Goal: Task Accomplishment & Management: Complete application form

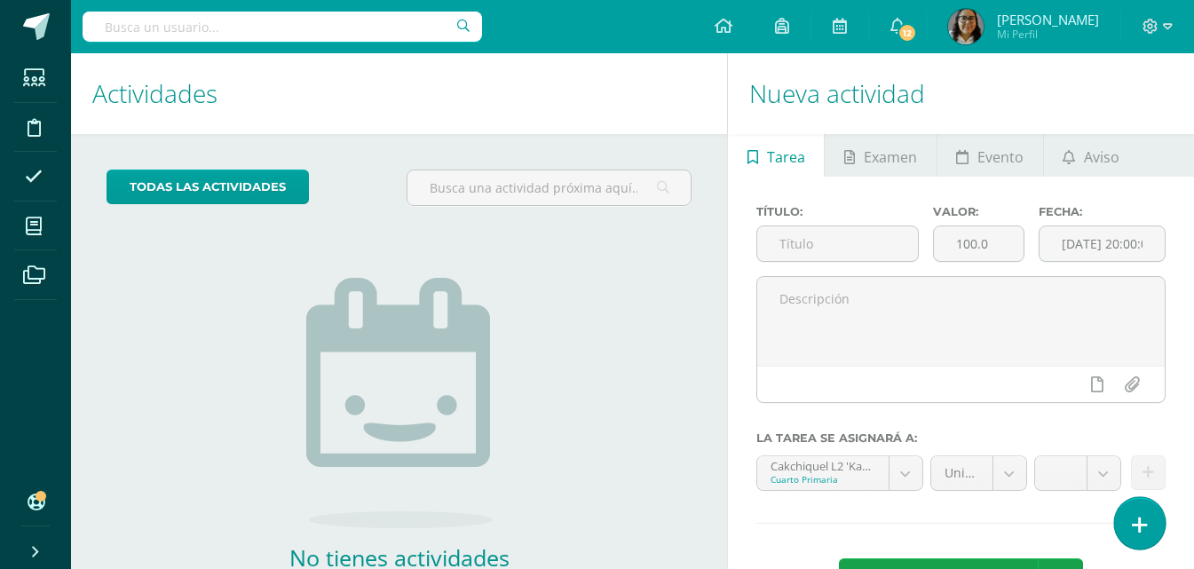
click at [1134, 516] on icon at bounding box center [1140, 525] width 16 height 20
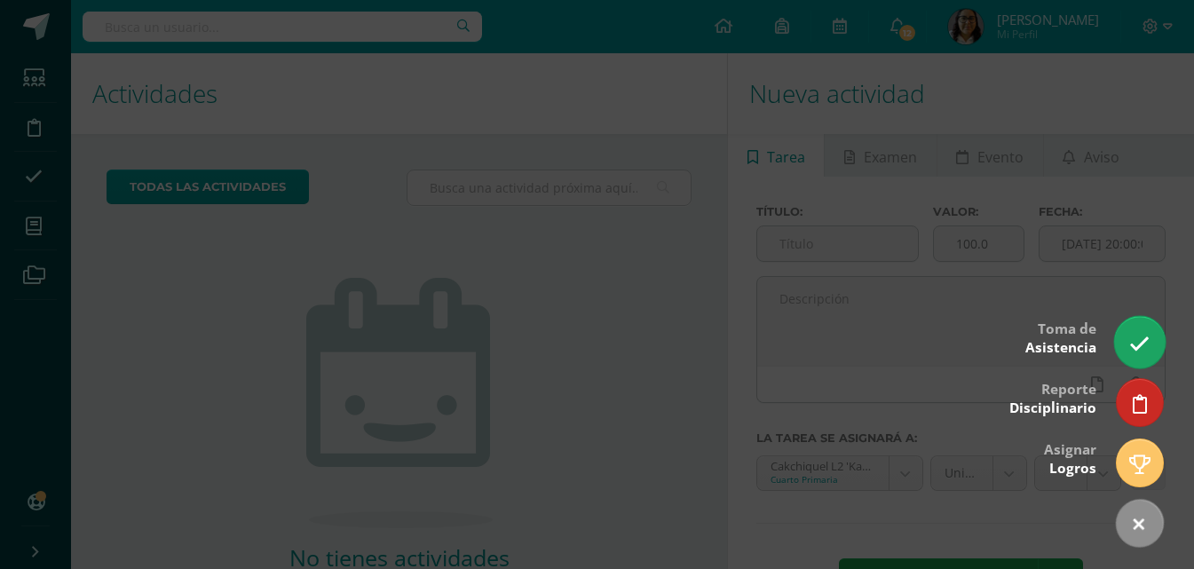
click at [1138, 340] on icon at bounding box center [1139, 344] width 20 height 20
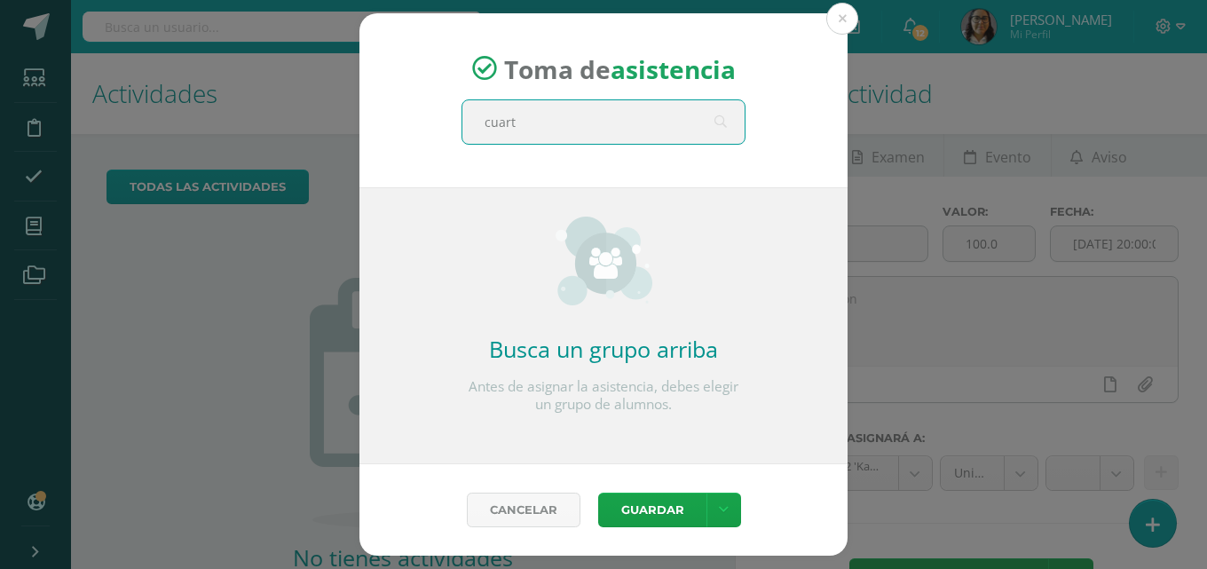
type input "cuarto"
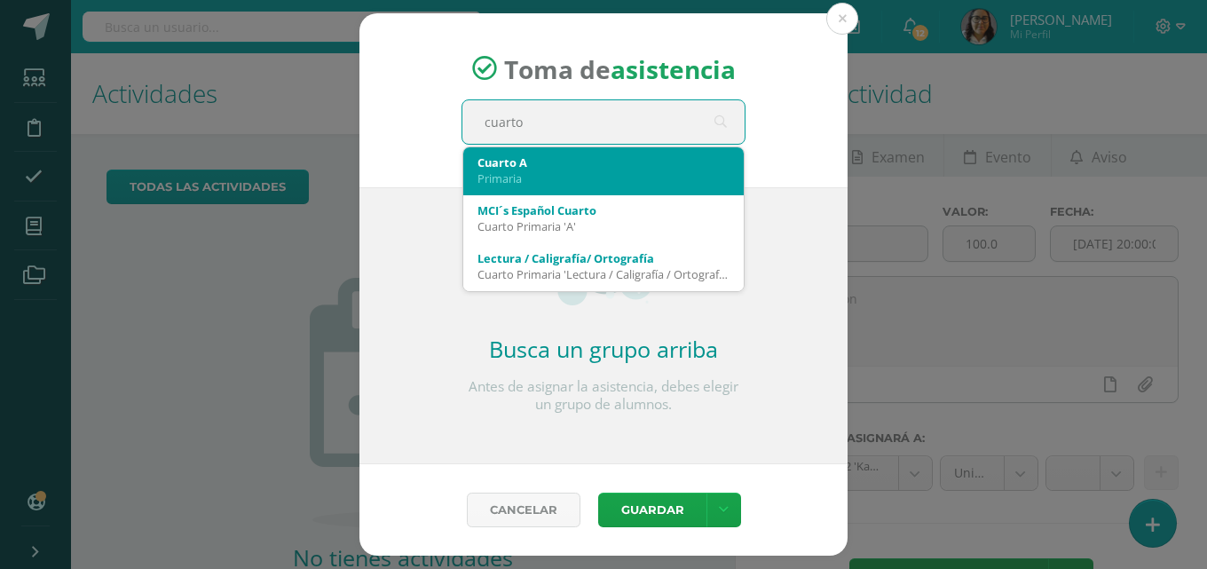
click at [676, 164] on div "Cuarto A" at bounding box center [604, 162] width 252 height 16
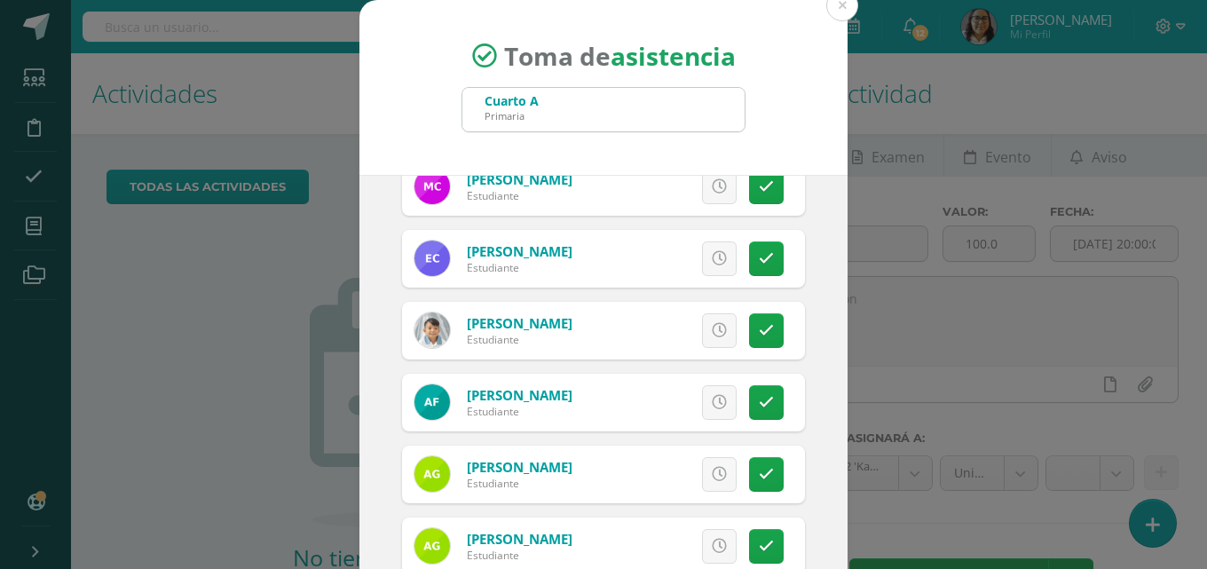
scroll to position [355, 0]
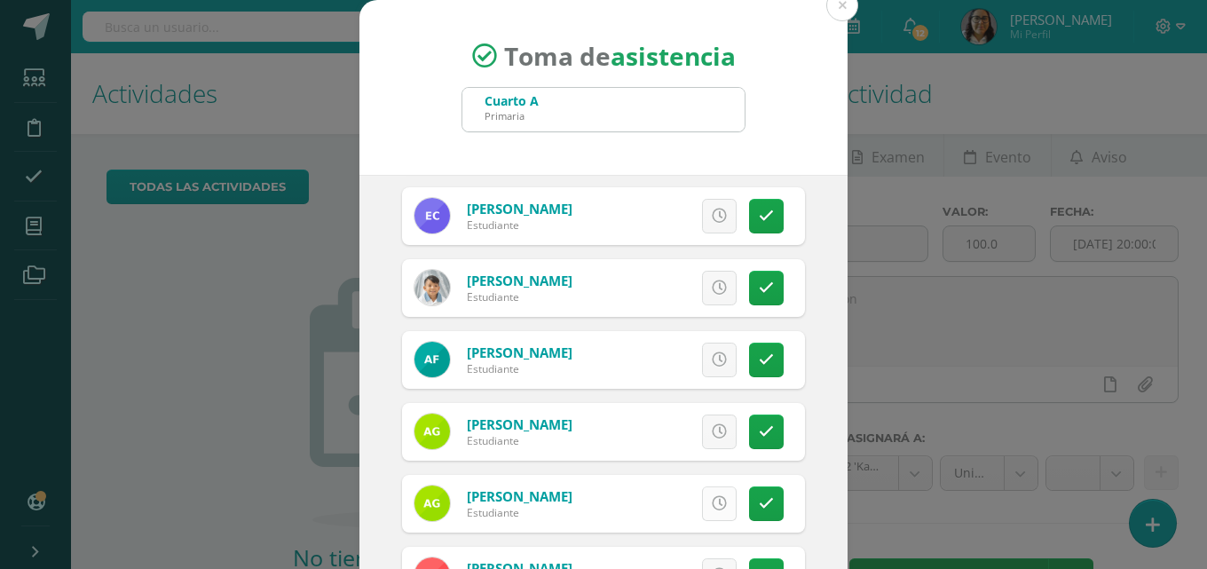
click at [702, 494] on link at bounding box center [719, 503] width 35 height 35
click at [695, 494] on link "Excusa" at bounding box center [680, 503] width 114 height 35
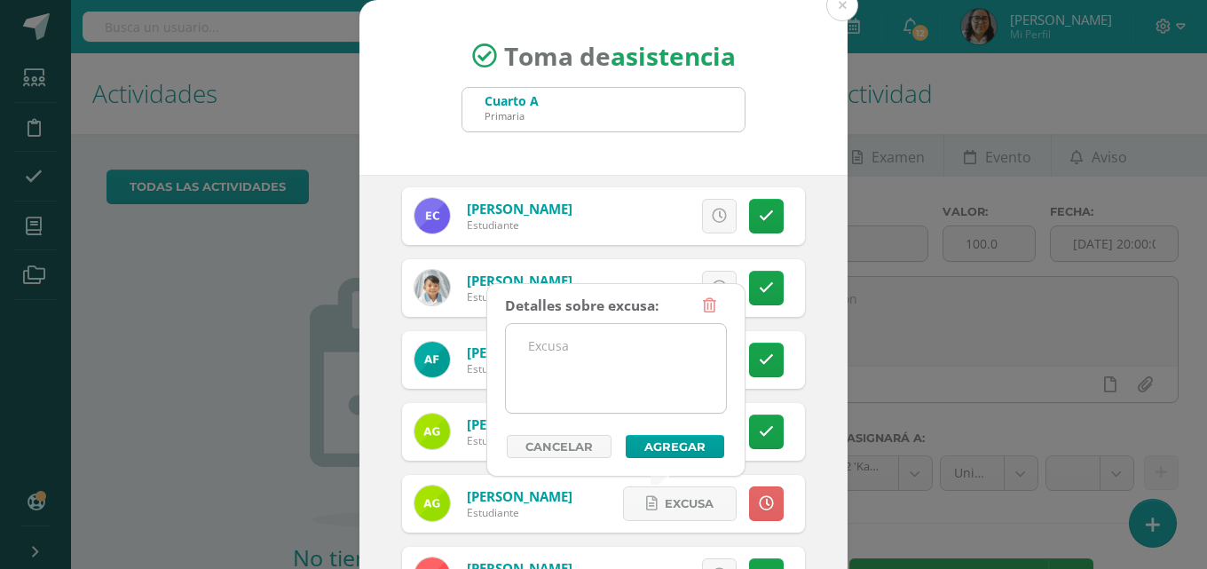
click at [605, 377] on textarea at bounding box center [616, 368] width 220 height 89
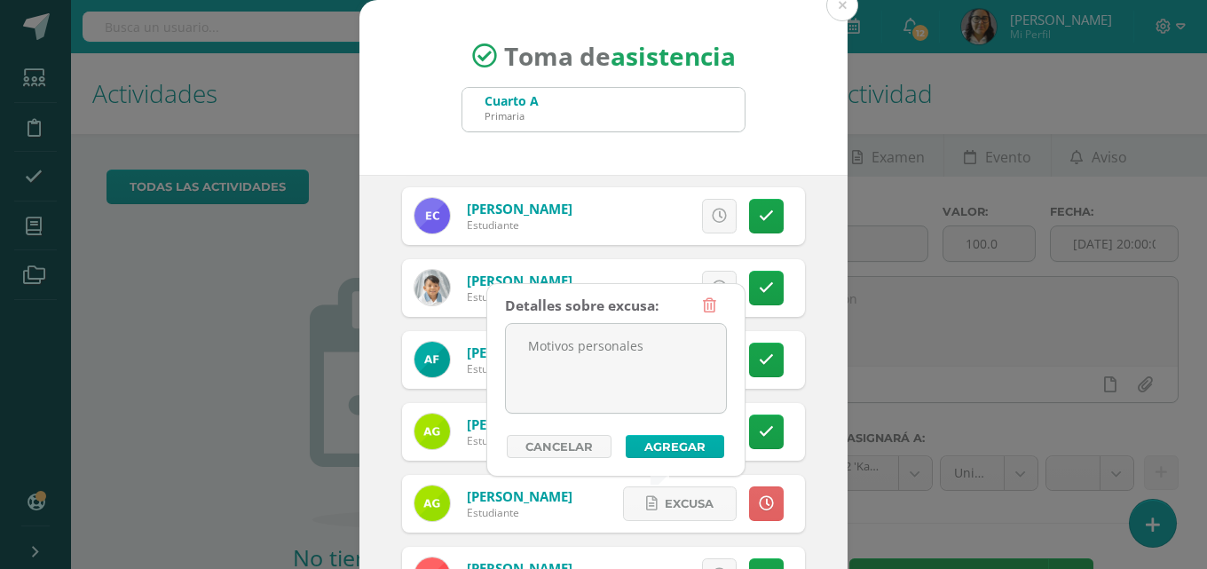
type textarea "Motivos personales"
click at [672, 447] on button "Agregar" at bounding box center [675, 446] width 99 height 23
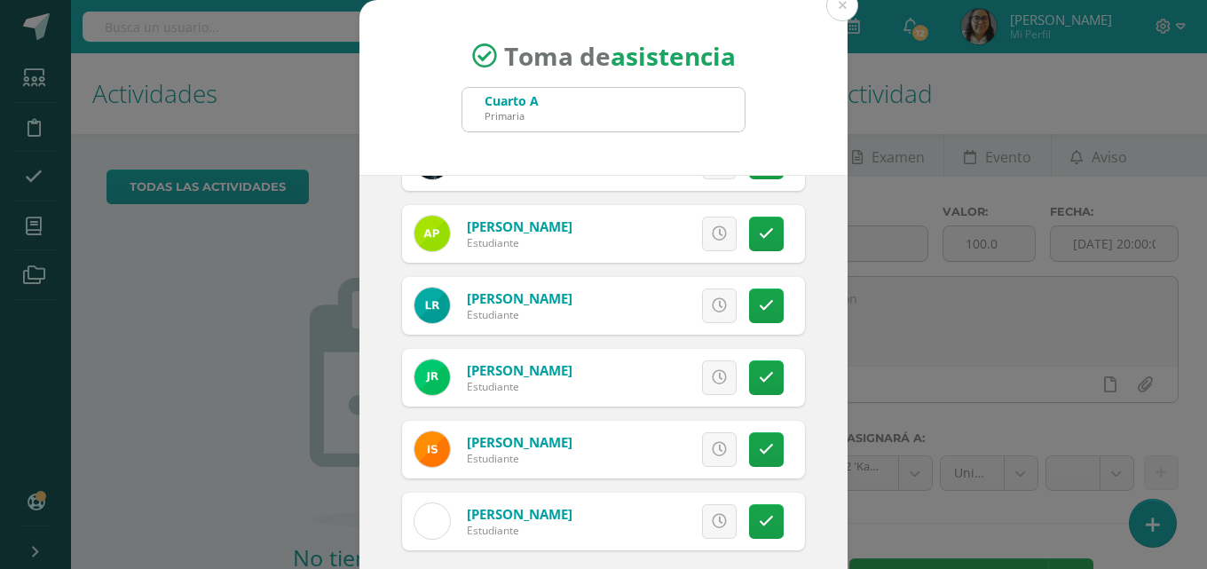
scroll to position [102, 0]
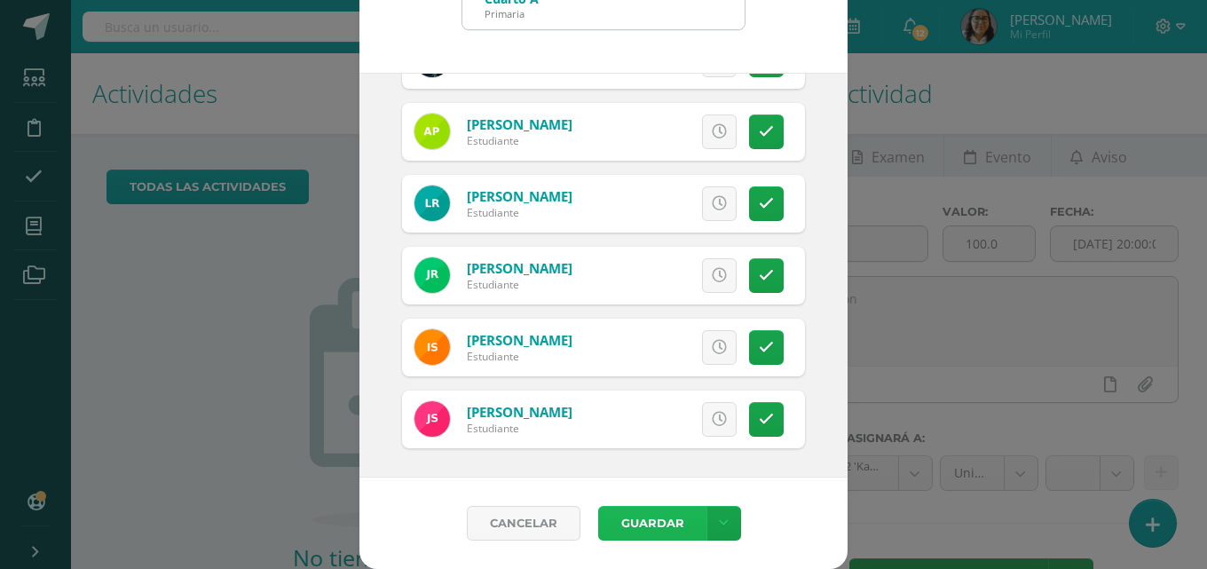
click at [665, 524] on button "Guardar" at bounding box center [652, 523] width 108 height 35
